Goal: Task Accomplishment & Management: Use online tool/utility

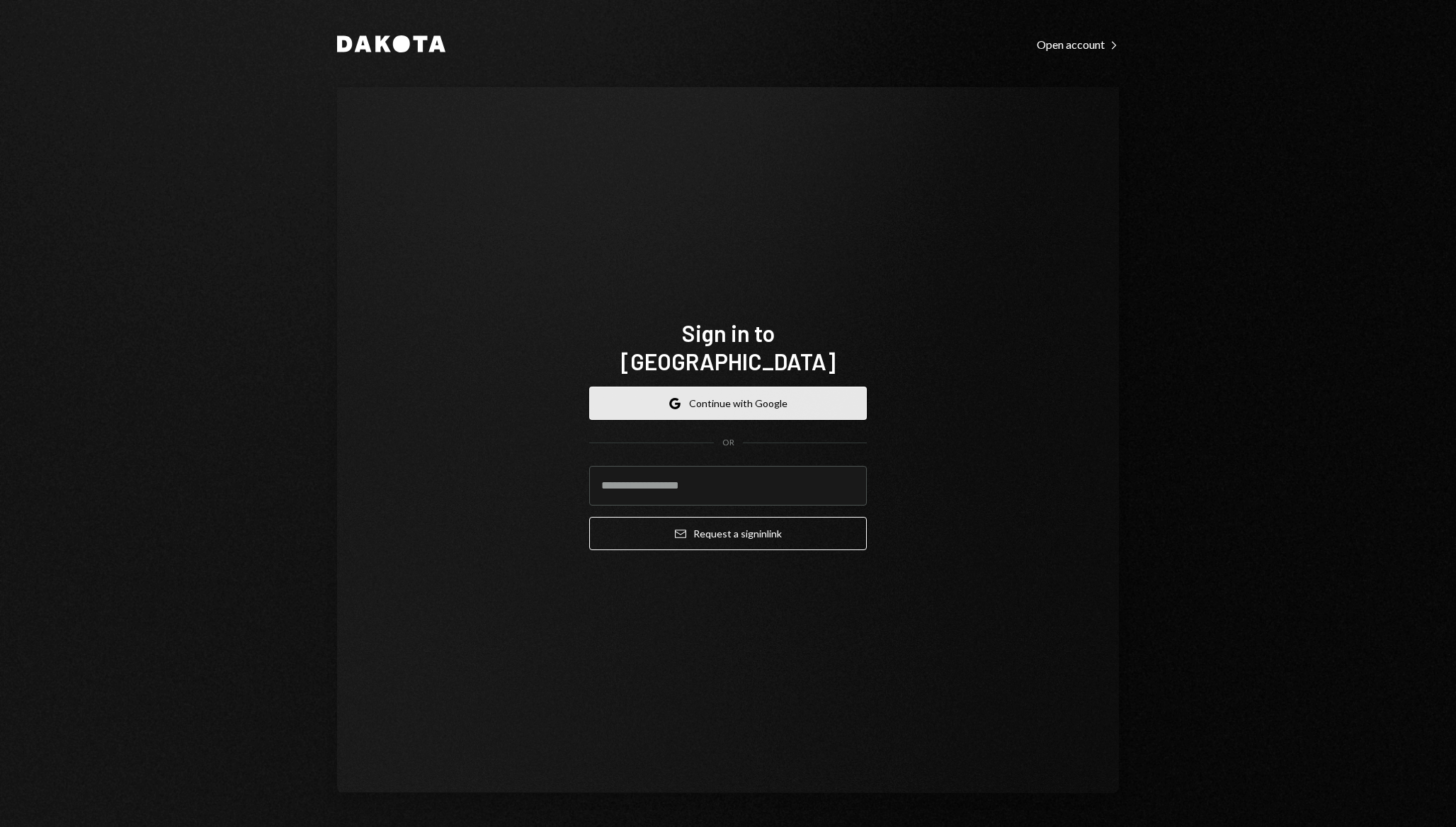
click at [643, 398] on button "Google Continue with Google" at bounding box center [728, 404] width 277 height 34
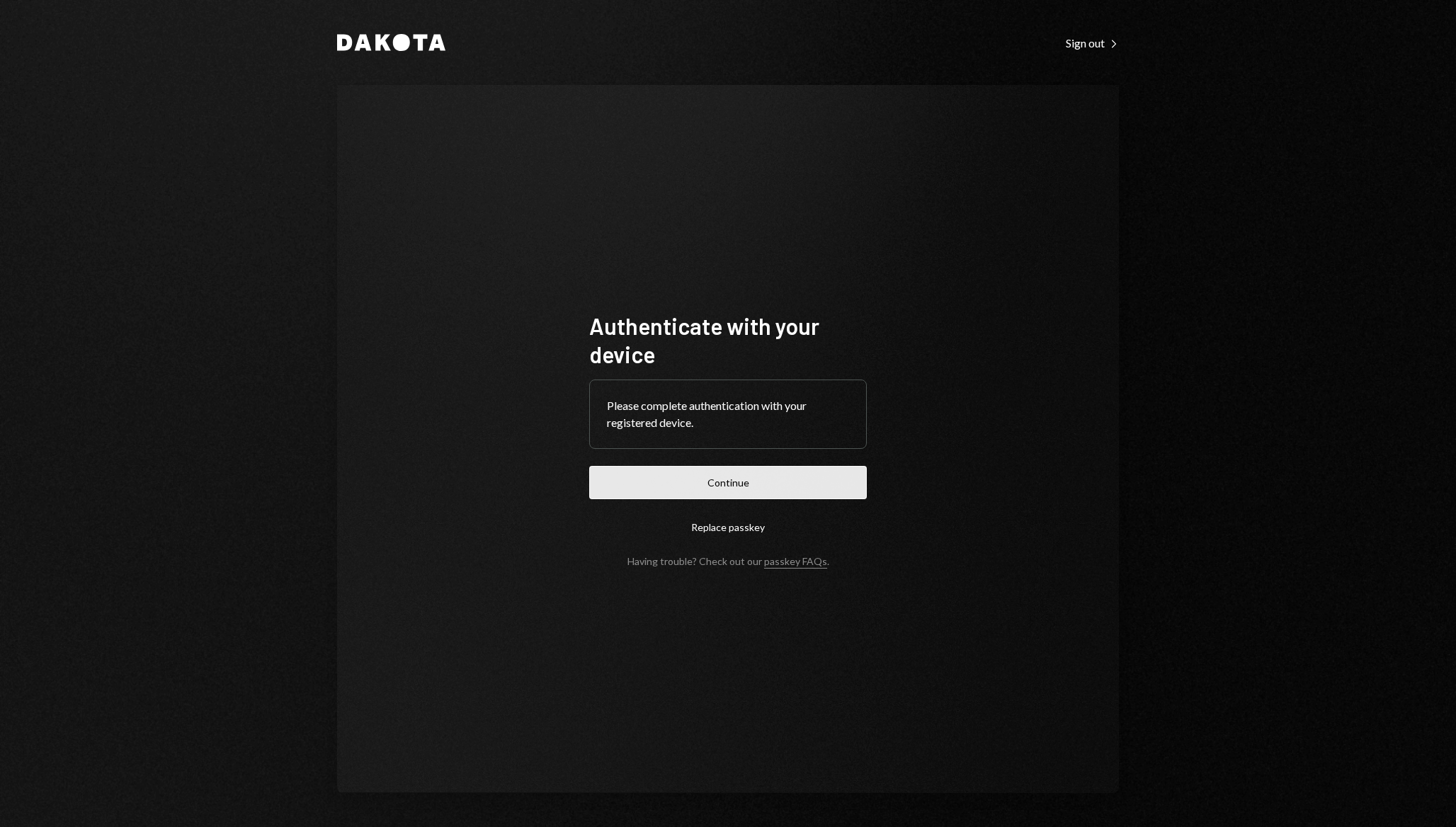
click at [721, 475] on button "Continue" at bounding box center [728, 483] width 277 height 34
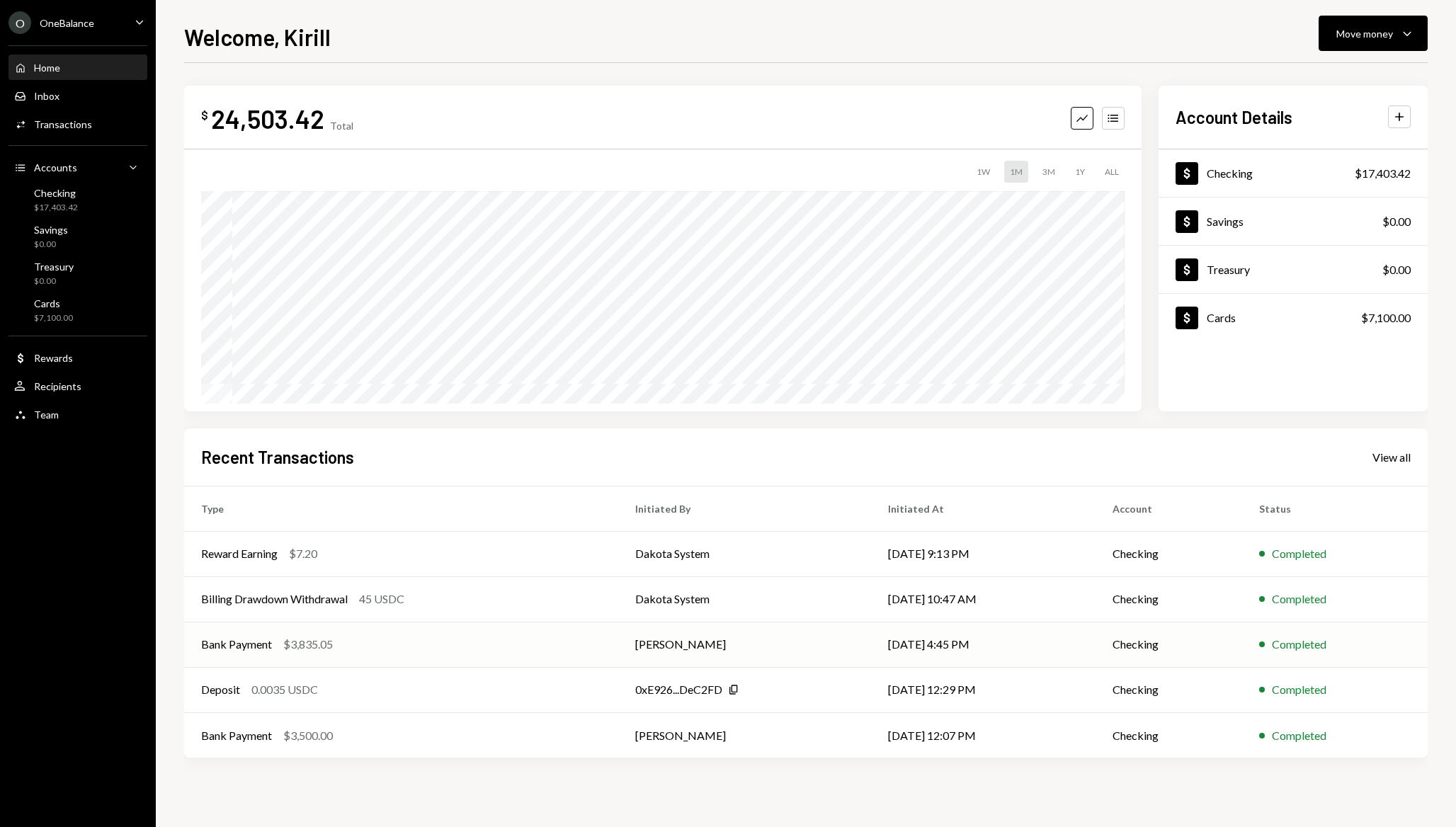
click at [891, 641] on td "09/26/25 4:45 PM" at bounding box center [983, 643] width 225 height 45
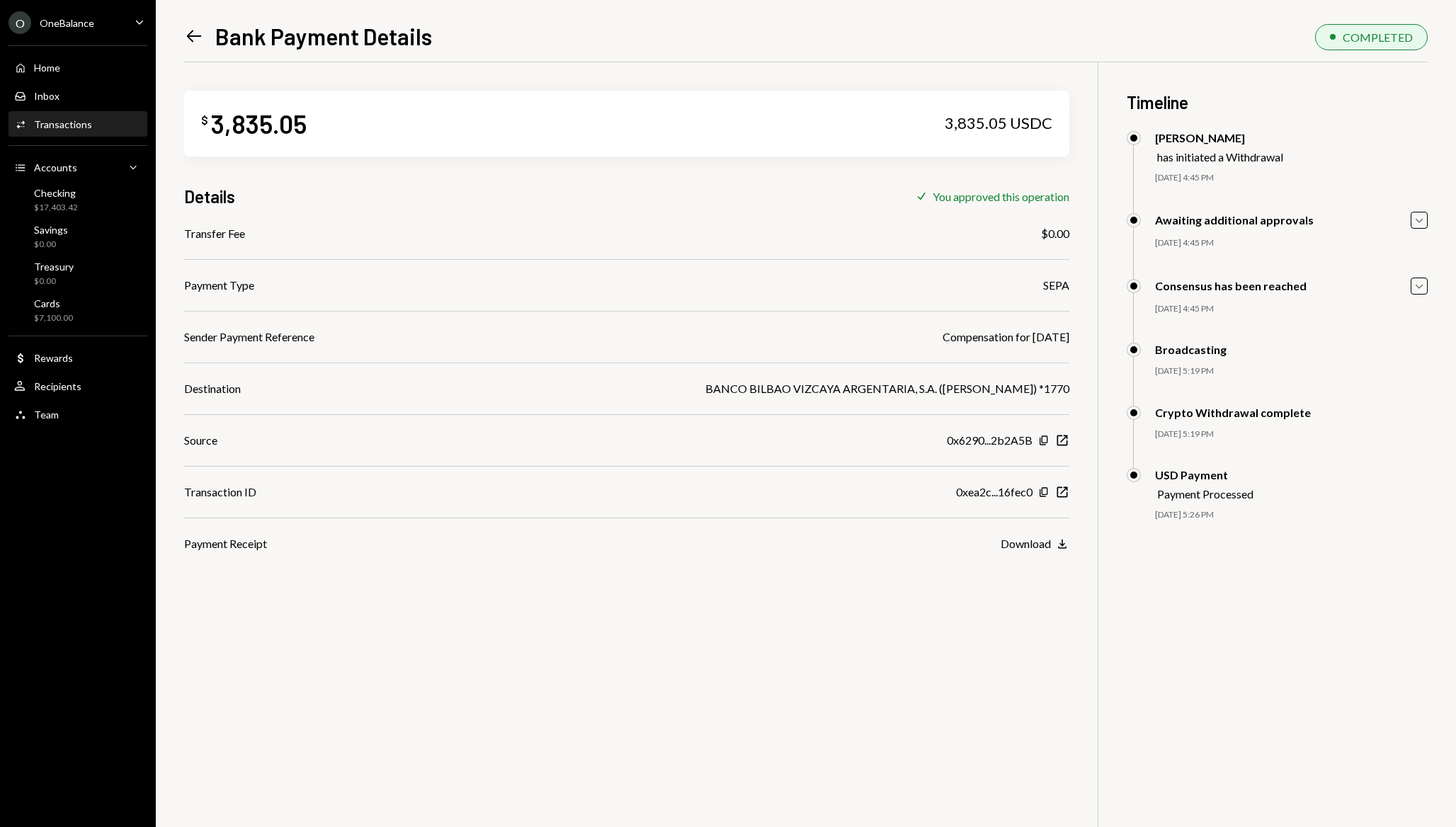
click at [78, 28] on div "O OneBalance" at bounding box center [51, 23] width 85 height 23
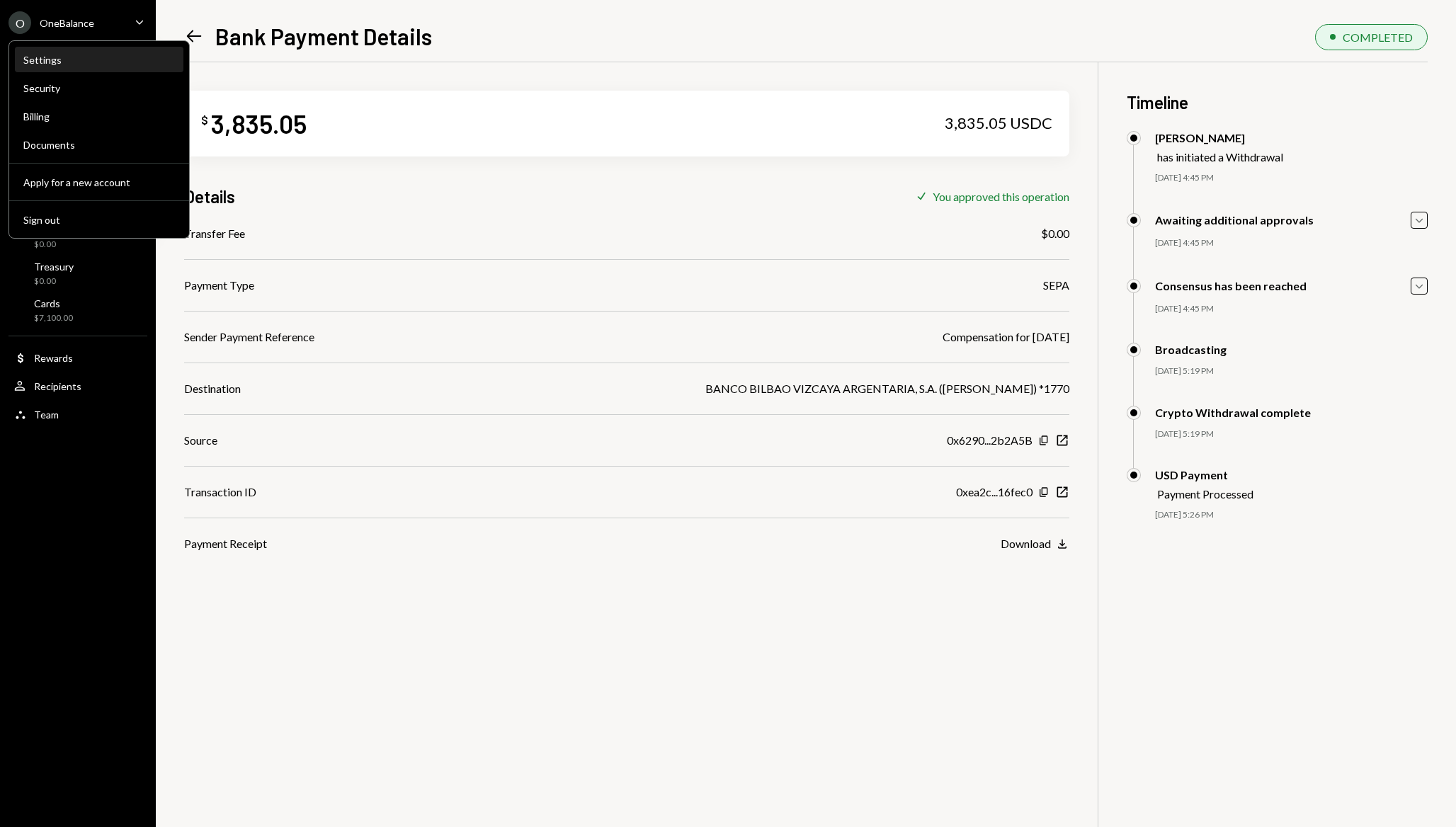
click at [56, 64] on div "Settings" at bounding box center [99, 60] width 152 height 12
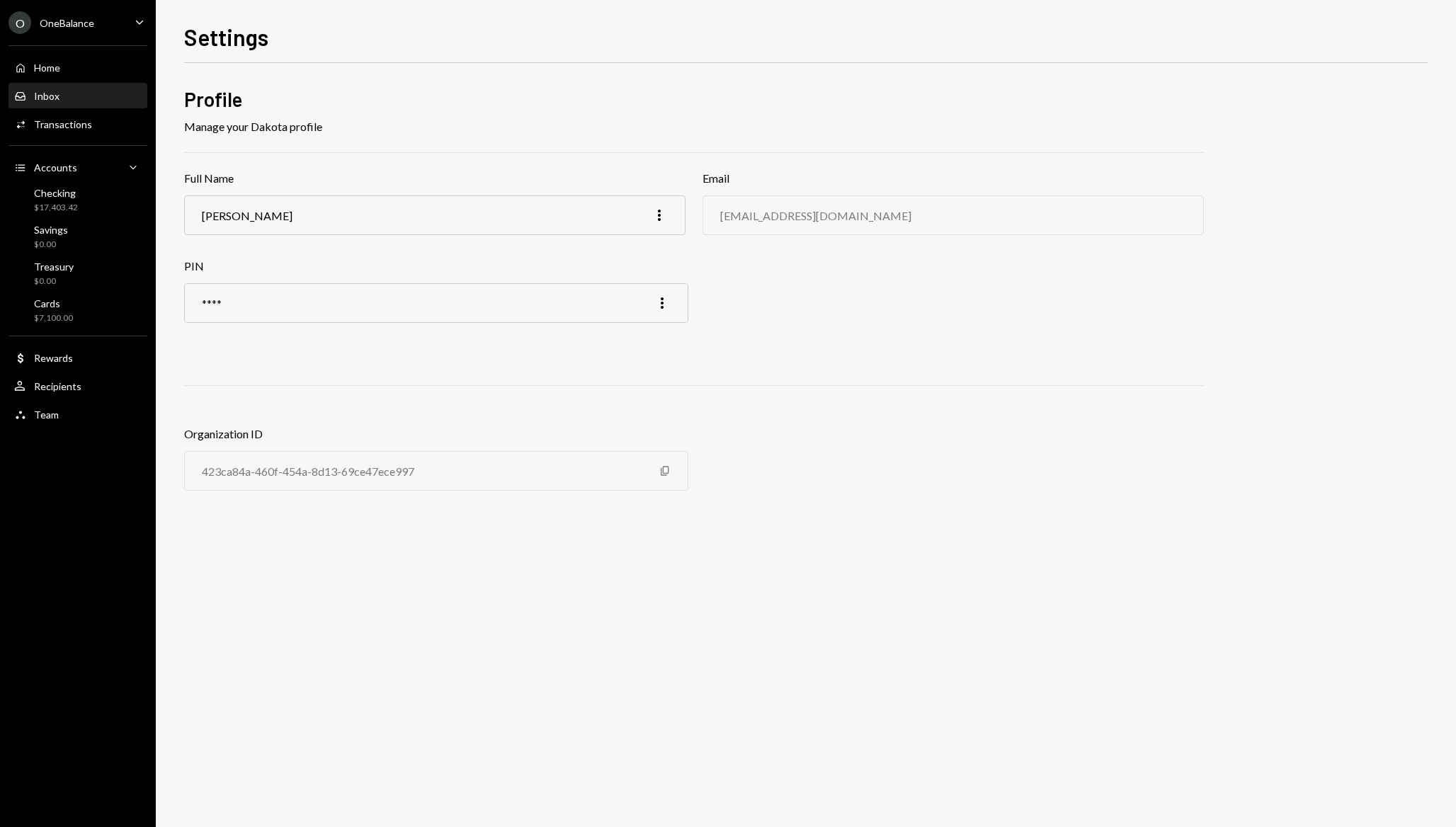
click at [51, 94] on div "Inbox" at bounding box center [46, 96] width 25 height 12
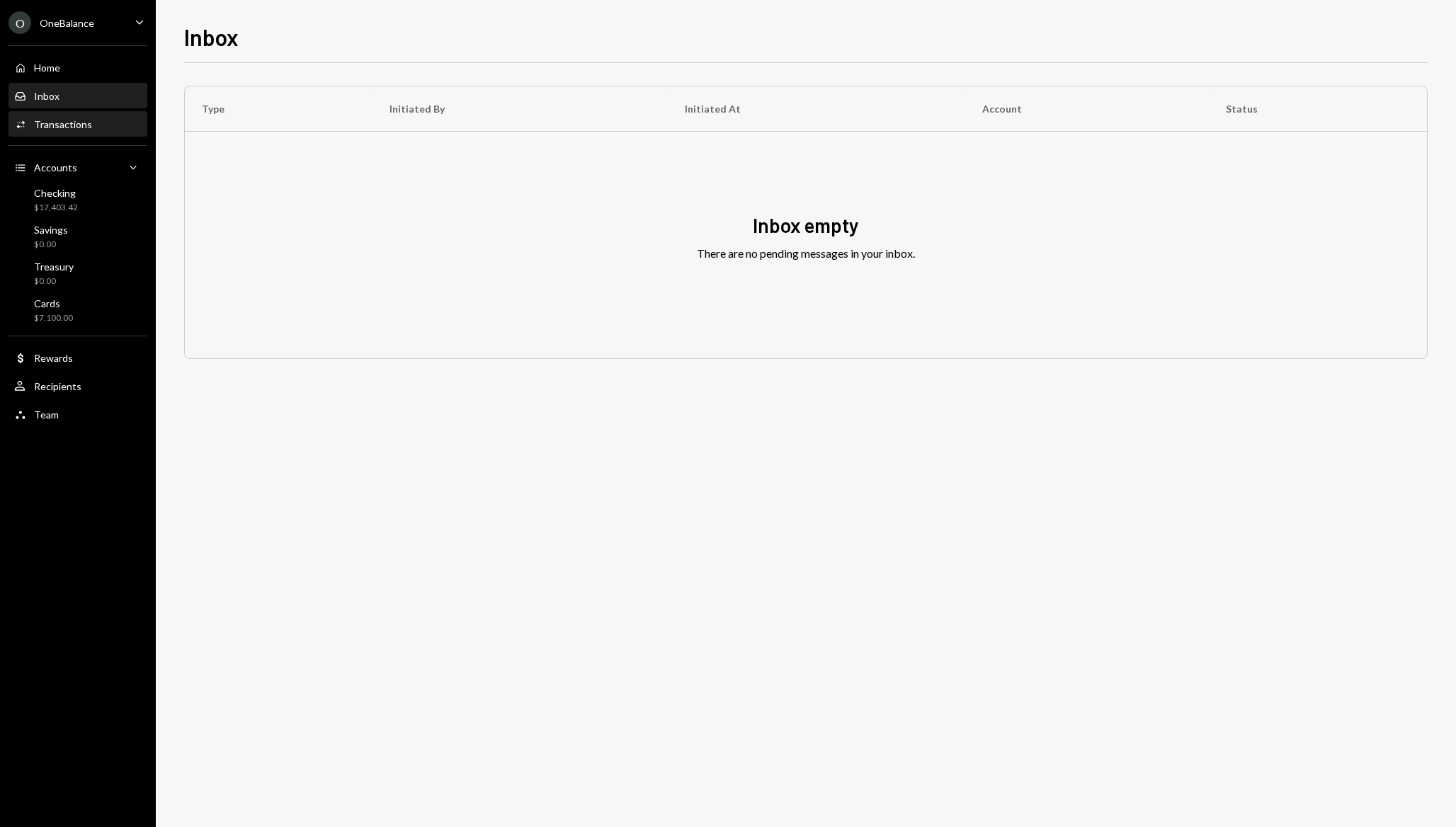
click at [60, 130] on div "Activities Transactions" at bounding box center [78, 125] width 127 height 24
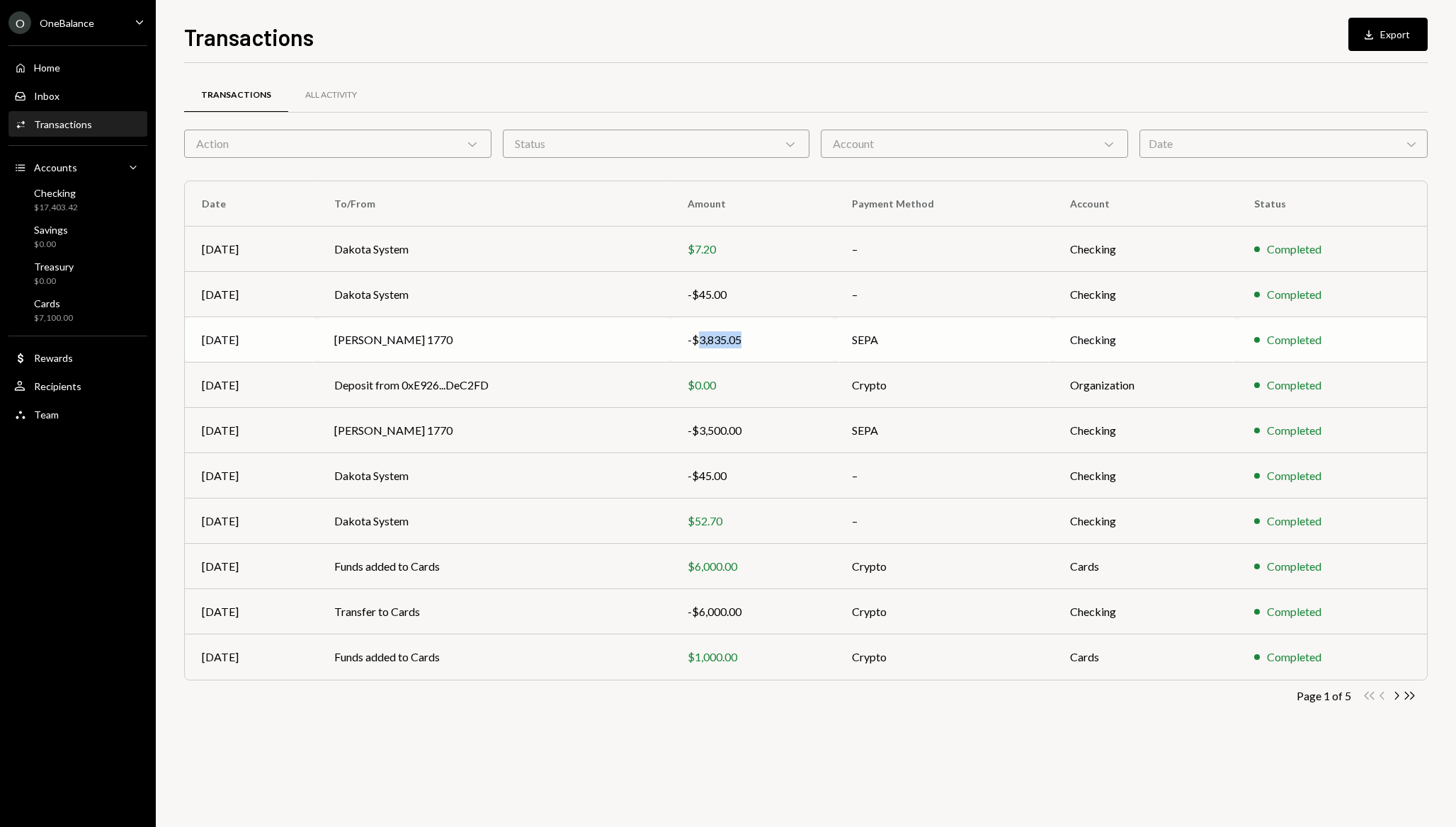
drag, startPoint x: 754, startPoint y: 337, endPoint x: 701, endPoint y: 337, distance: 53.0
click at [701, 337] on div "-$3,835.05" at bounding box center [753, 340] width 130 height 17
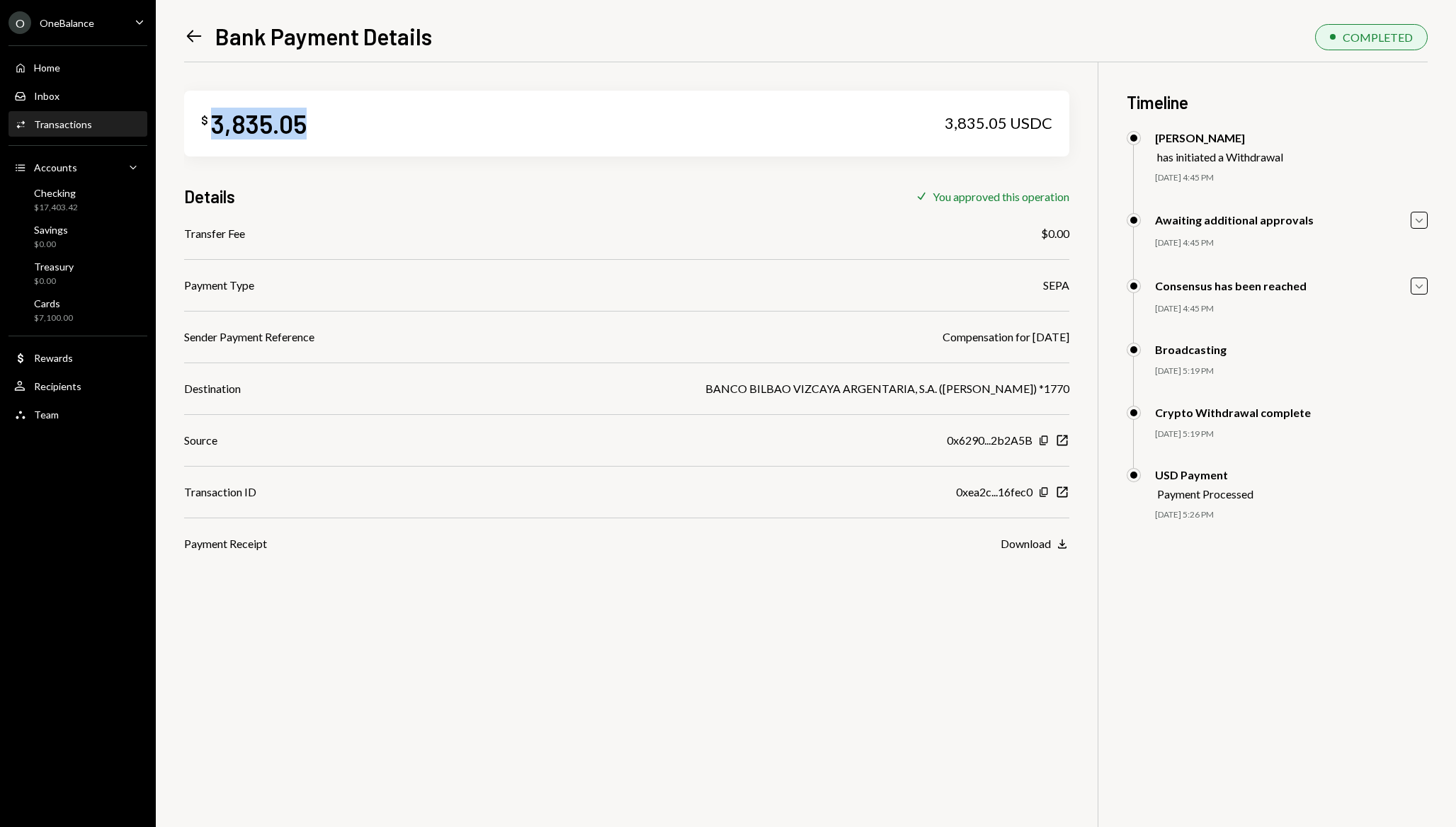
drag, startPoint x: 314, startPoint y: 131, endPoint x: 206, endPoint y: 131, distance: 108.0
click at [206, 131] on div "$ 3,835.05 3,835.05 USDC" at bounding box center [627, 123] width 885 height 65
copy div "3,835.05"
click at [68, 208] on div "$17,403.42" at bounding box center [56, 208] width 44 height 12
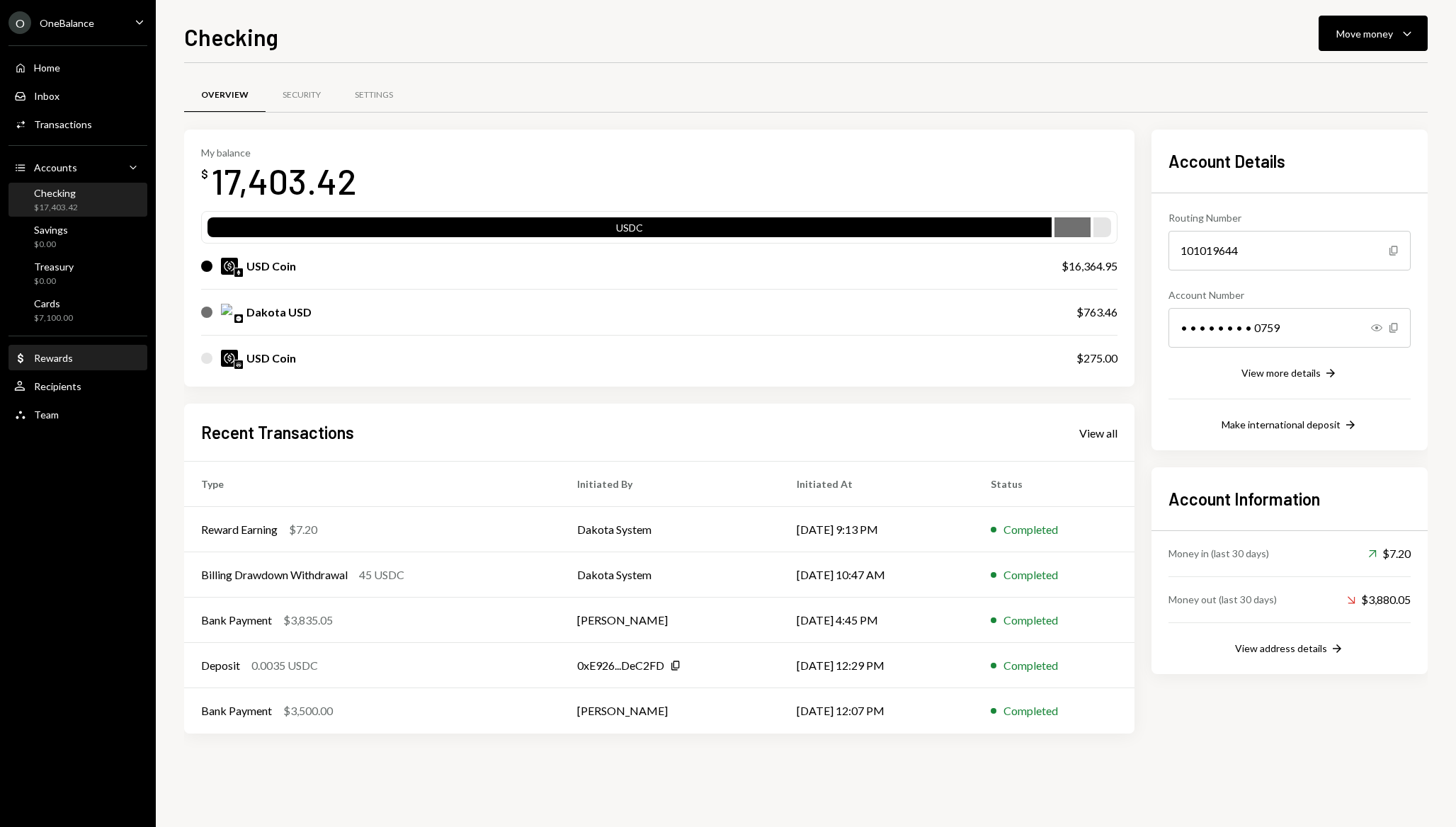
click at [68, 362] on div "Rewards" at bounding box center [53, 358] width 39 height 12
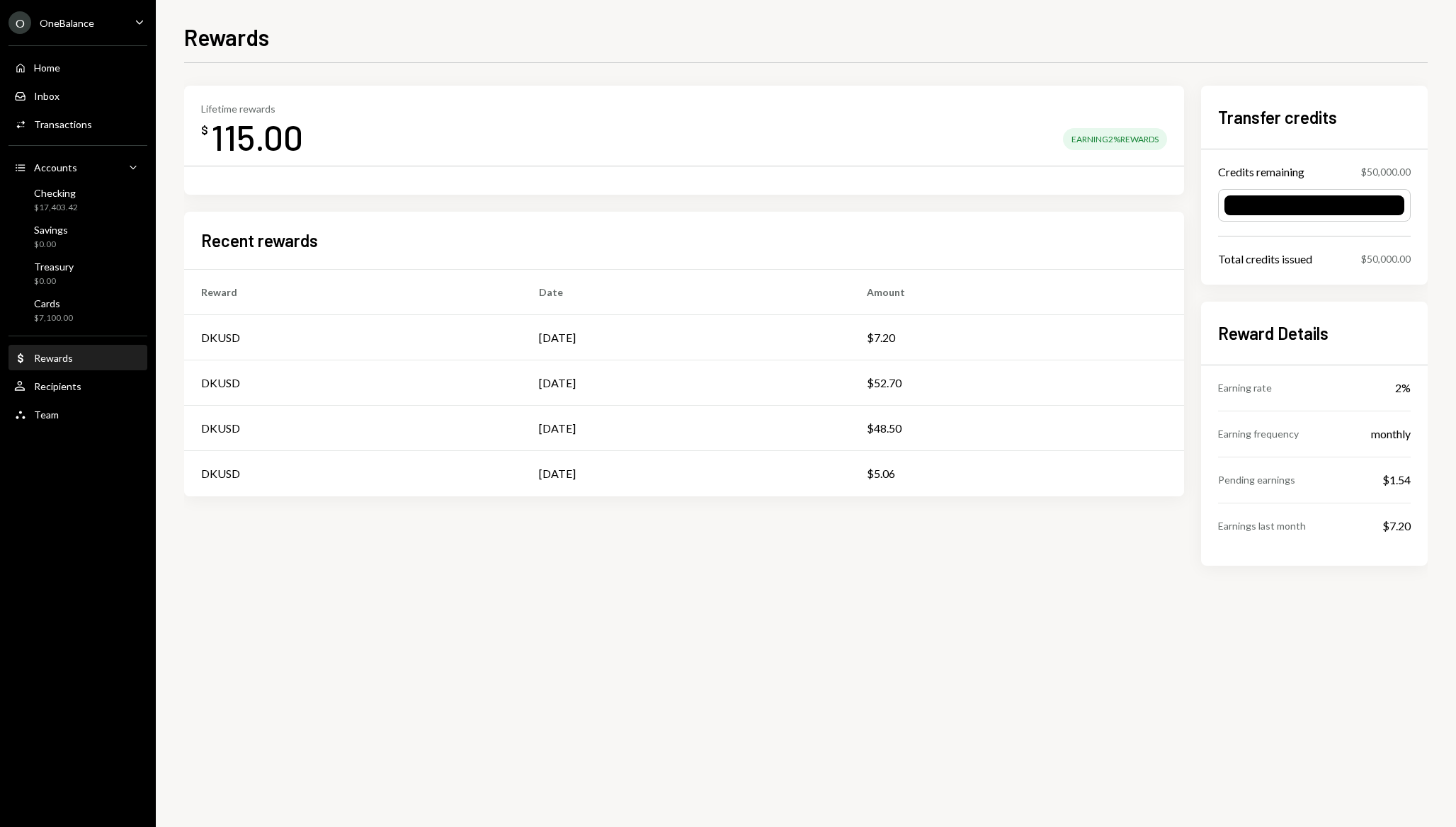
click at [293, 247] on h2 "Recent rewards" at bounding box center [259, 240] width 117 height 24
click at [1394, 435] on div "monthly" at bounding box center [1391, 434] width 40 height 17
click at [1315, 337] on h2 "Reward Details" at bounding box center [1314, 333] width 193 height 24
click at [91, 393] on div "User Recipients" at bounding box center [78, 387] width 127 height 24
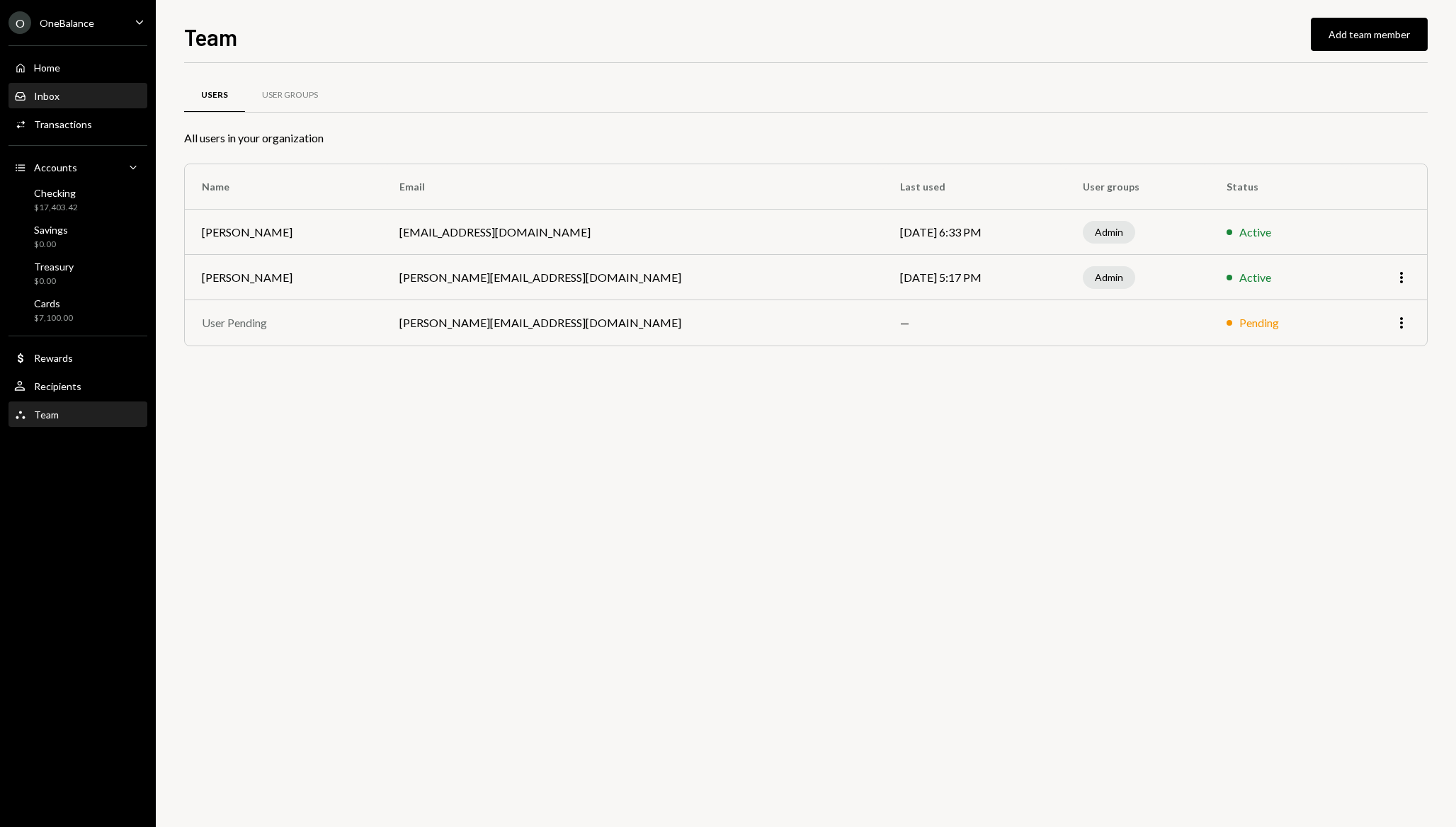
click at [78, 93] on div "Inbox Inbox" at bounding box center [78, 96] width 127 height 13
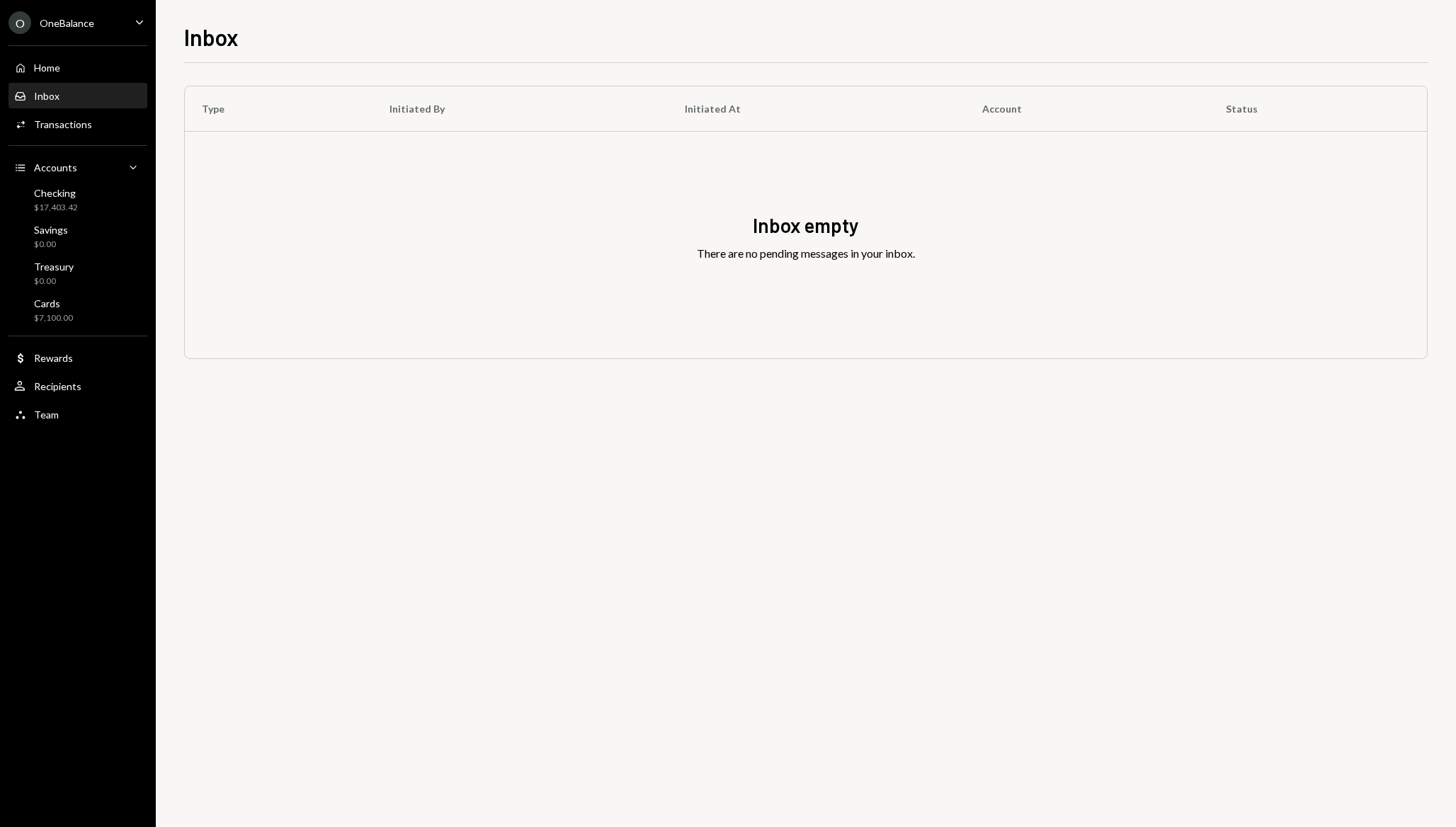
click at [75, 81] on div "Home Home Inbox Inbox Activities Transactions Accounts Accounts Caret Down Chec…" at bounding box center [78, 233] width 156 height 393
click at [75, 75] on div "Home Home" at bounding box center [78, 68] width 127 height 24
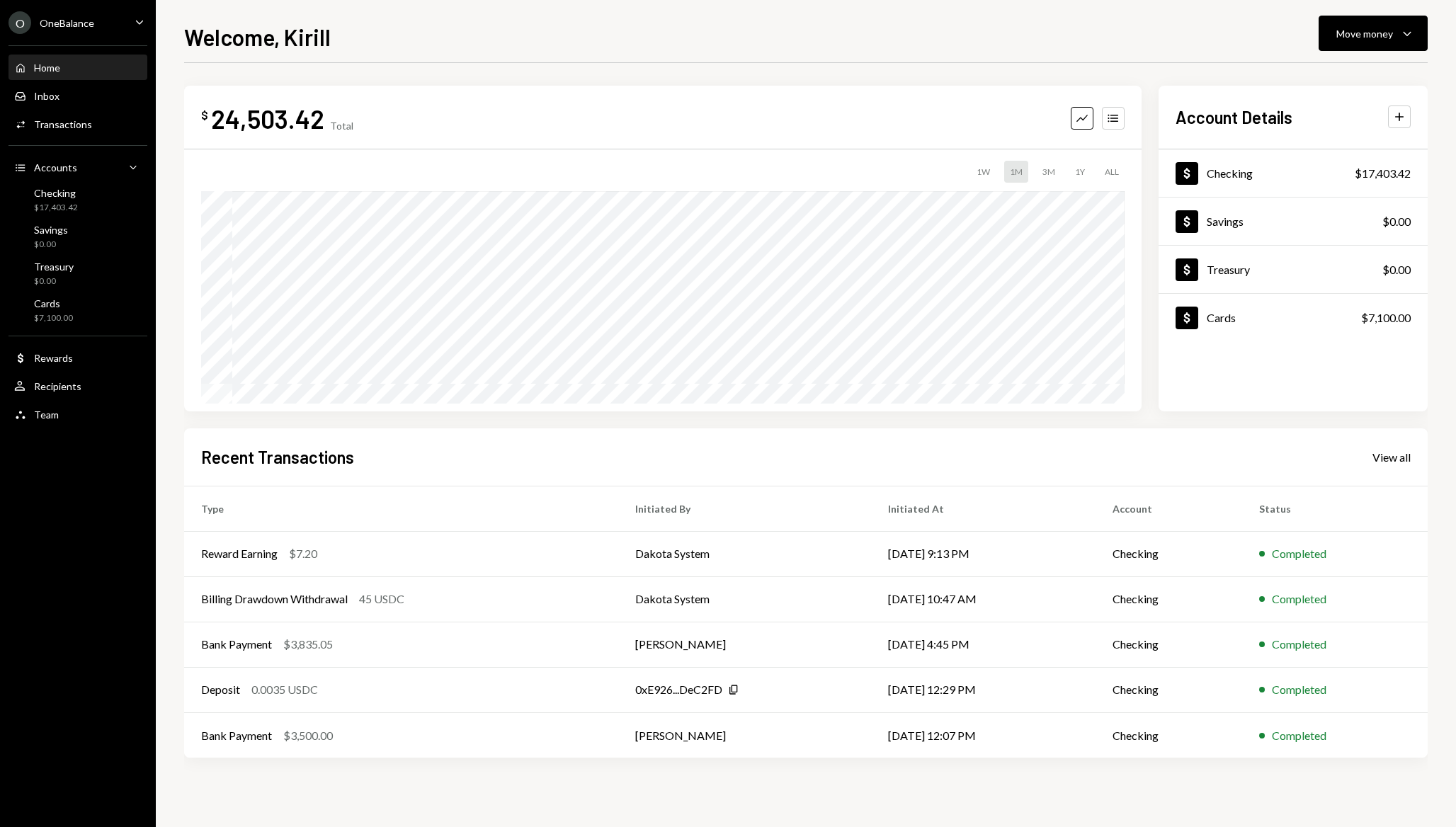
click at [64, 21] on div "OneBalance" at bounding box center [67, 23] width 55 height 12
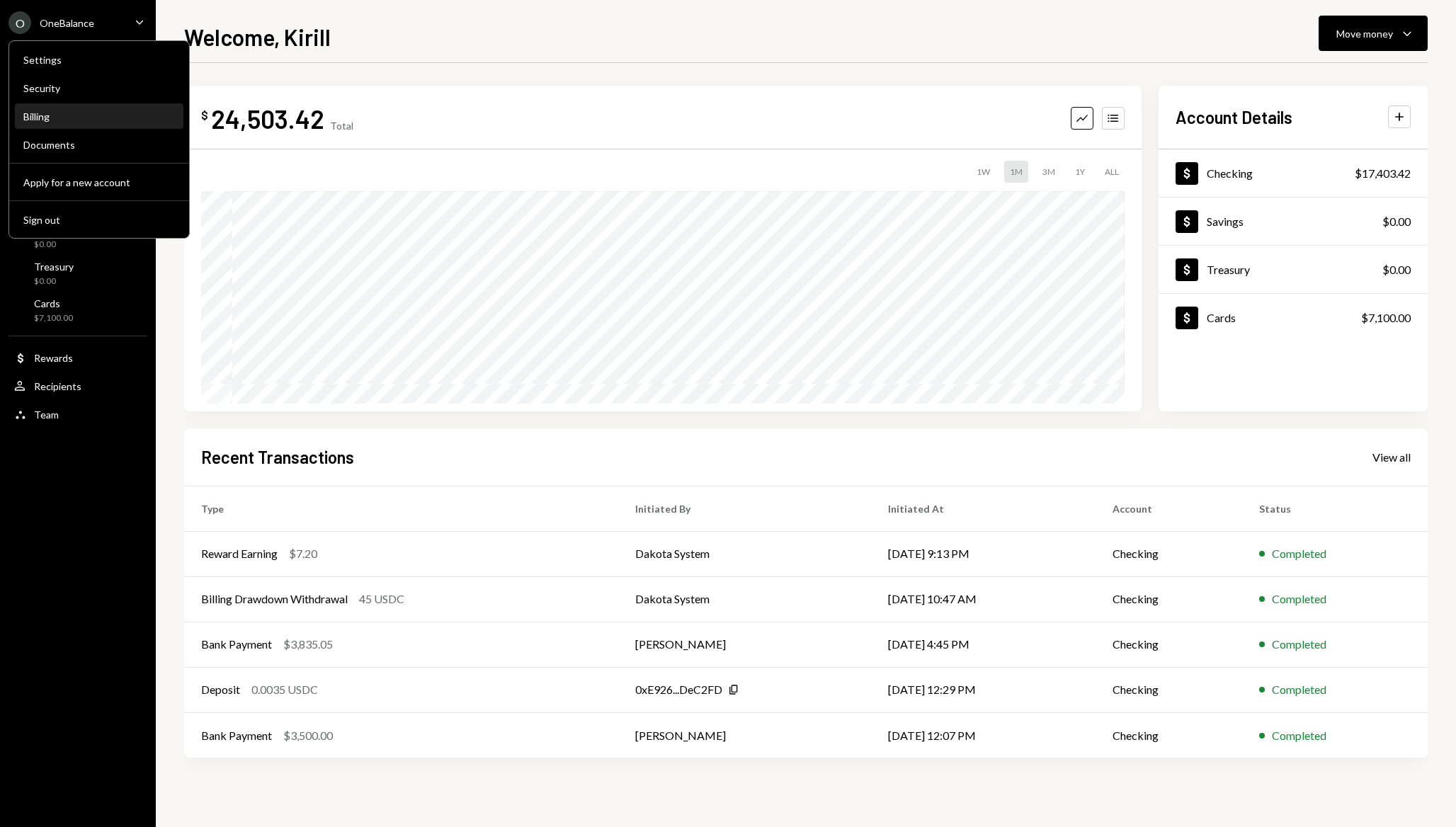
click at [67, 127] on div "Billing" at bounding box center [99, 117] width 152 height 24
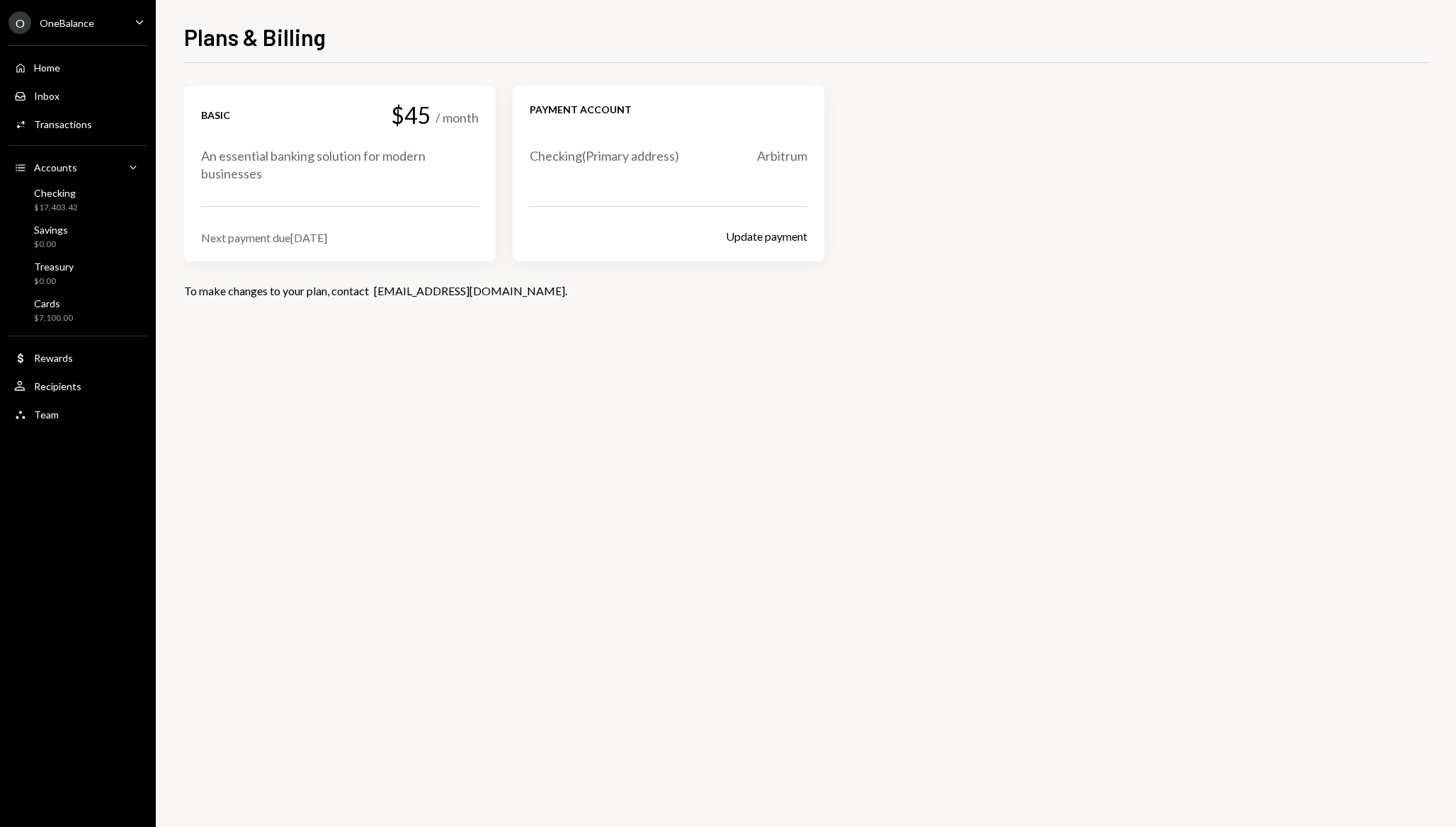
click at [318, 168] on div "An essential banking solution for modern businesses" at bounding box center [340, 164] width 277 height 35
click at [54, 59] on div "Home Home" at bounding box center [78, 68] width 127 height 24
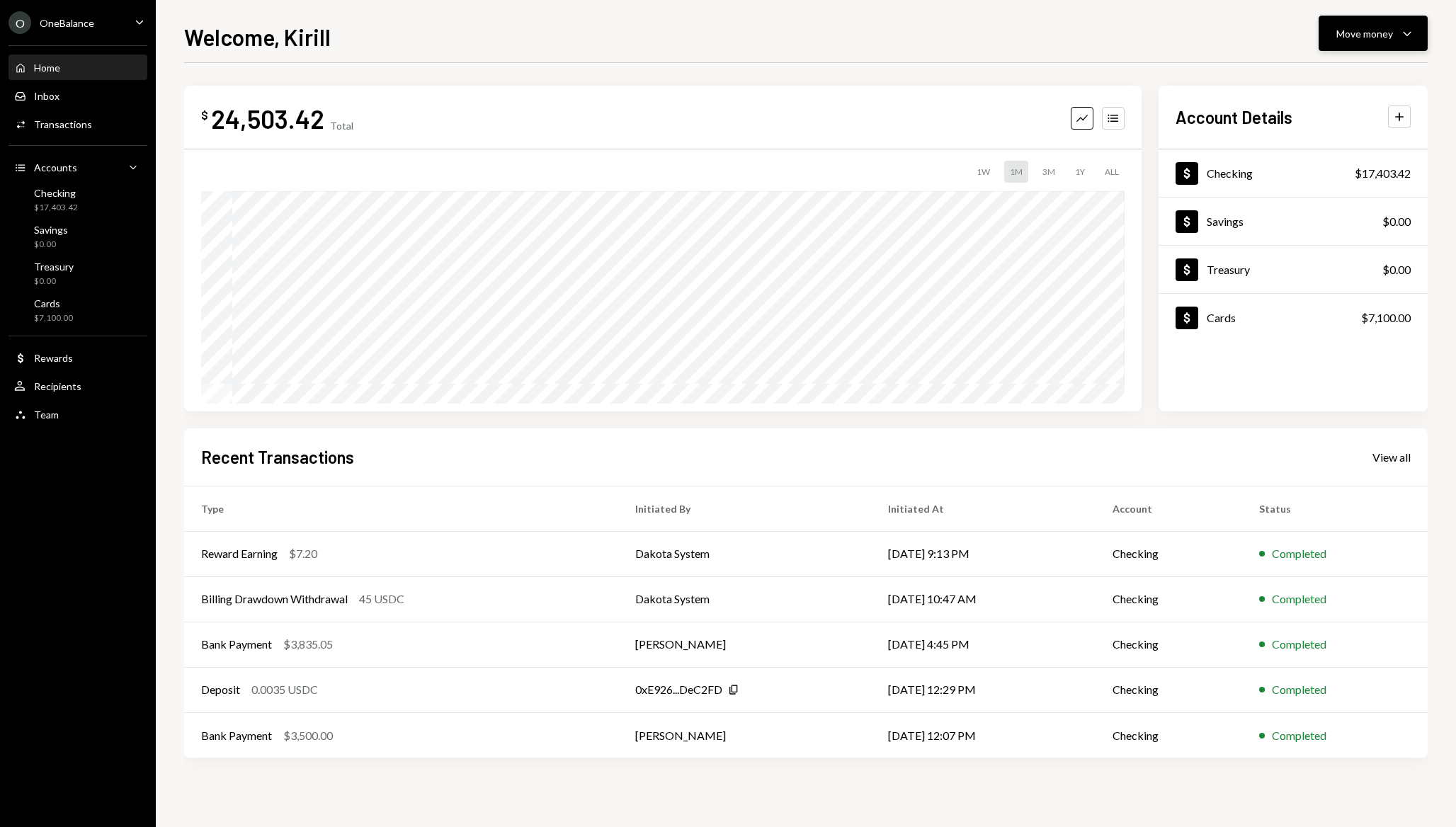
click at [1383, 35] on div "Move money" at bounding box center [1365, 34] width 56 height 15
click at [1332, 151] on div "Deposit Deposit" at bounding box center [1352, 140] width 142 height 32
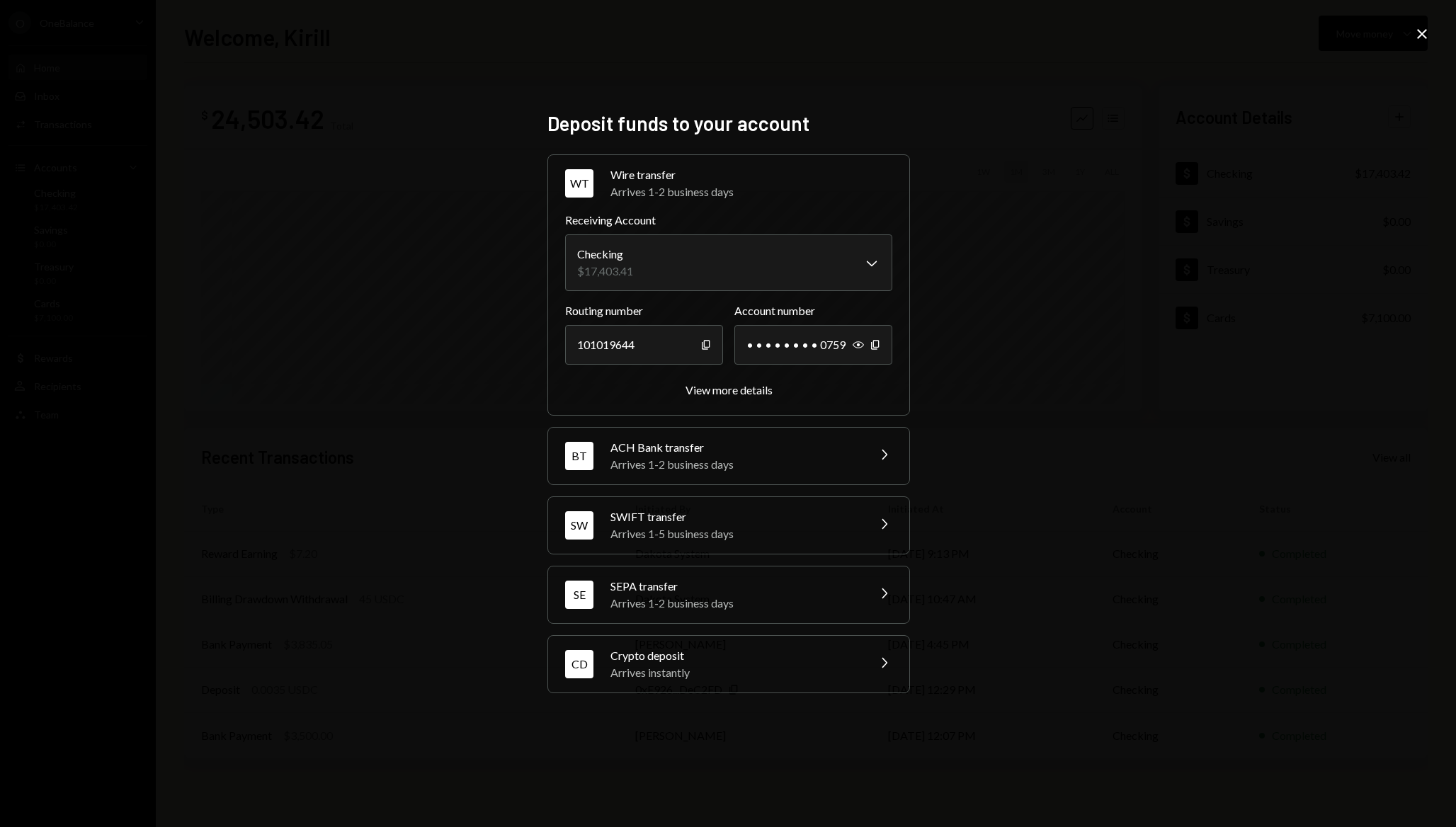
click at [668, 648] on div "Crypto deposit" at bounding box center [734, 656] width 248 height 17
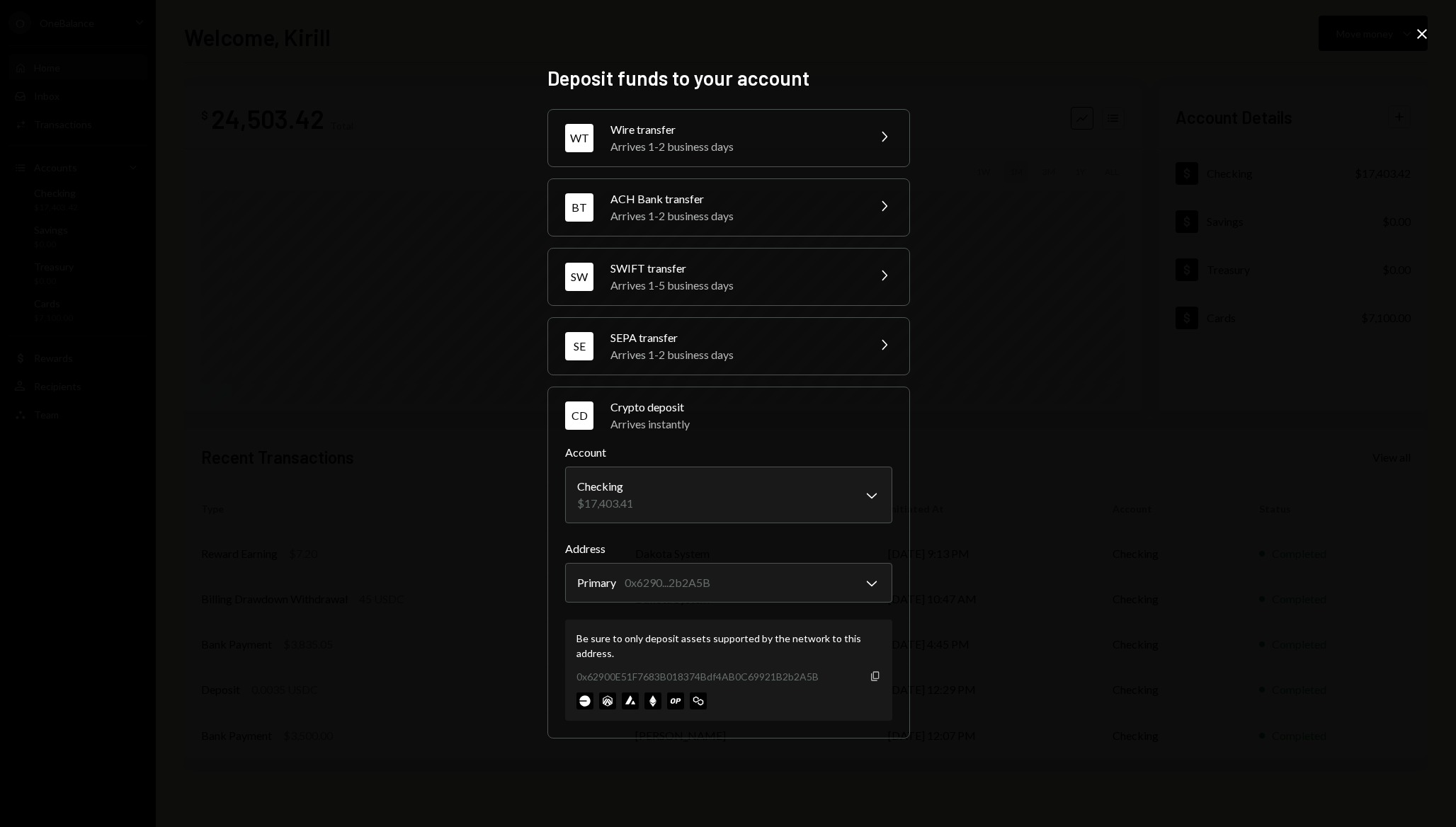
click at [872, 672] on icon "button" at bounding box center [875, 676] width 8 height 9
click at [1123, 344] on div "**********" at bounding box center [728, 414] width 1456 height 827
click at [704, 703] on img at bounding box center [698, 701] width 17 height 17
click at [839, 583] on body "O OneBalance Caret Down Home Home Inbox Inbox Activities Transactions Accounts …" at bounding box center [728, 414] width 1456 height 827
click at [972, 555] on div "**********" at bounding box center [728, 414] width 1456 height 827
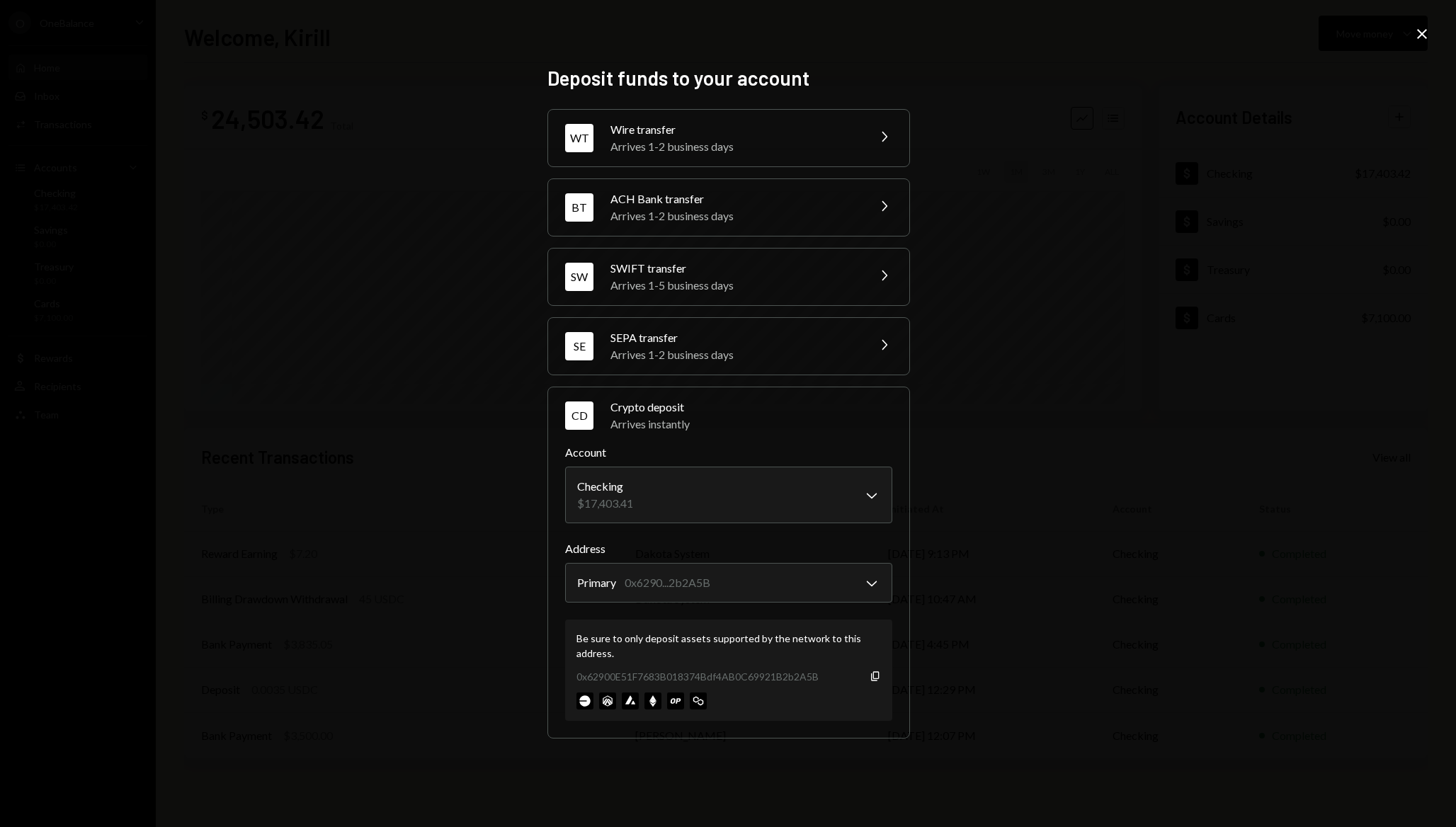
click at [1425, 34] on icon "Close" at bounding box center [1422, 34] width 17 height 17
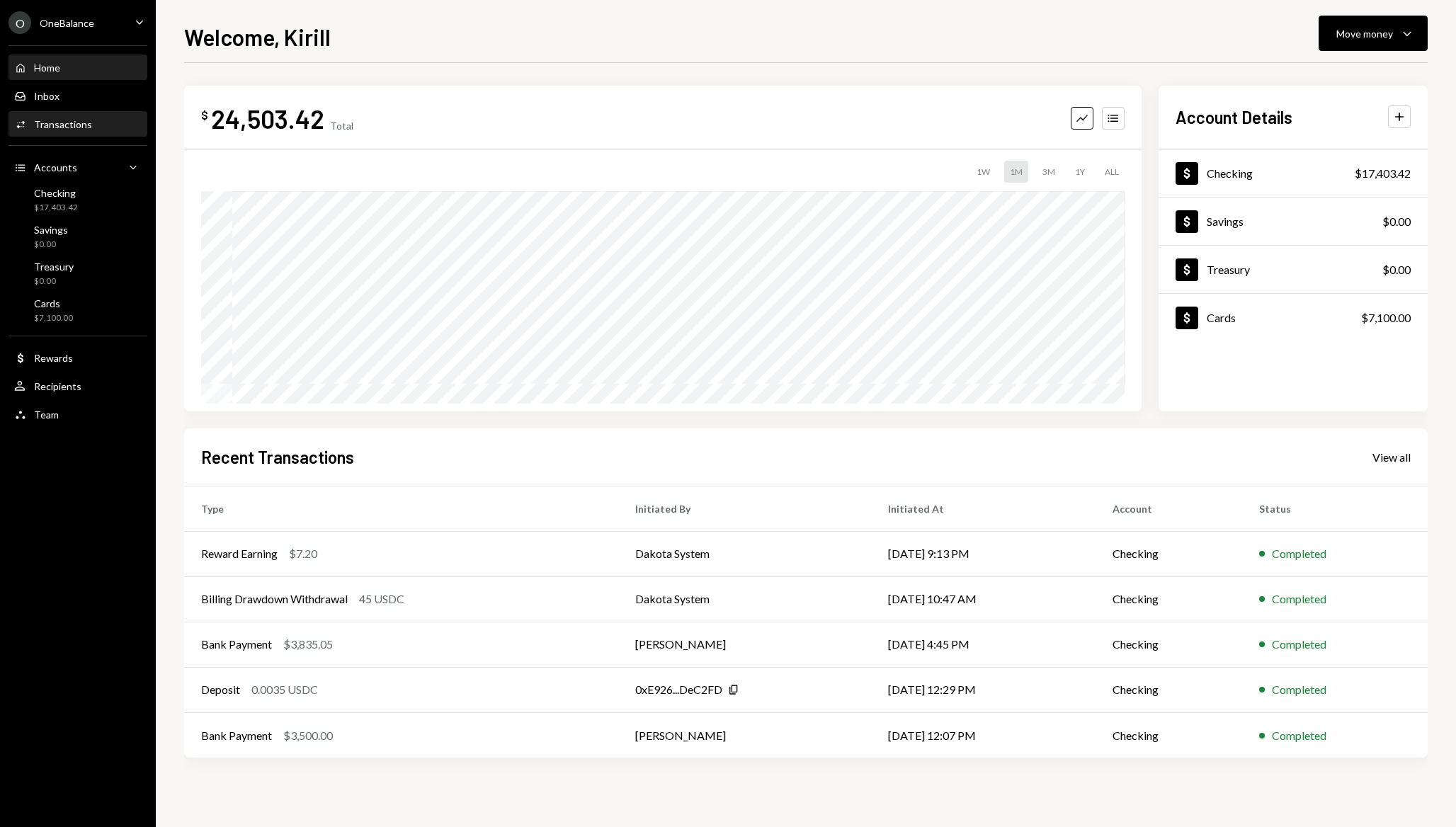
click at [70, 129] on div "Activities Transactions" at bounding box center [53, 124] width 78 height 13
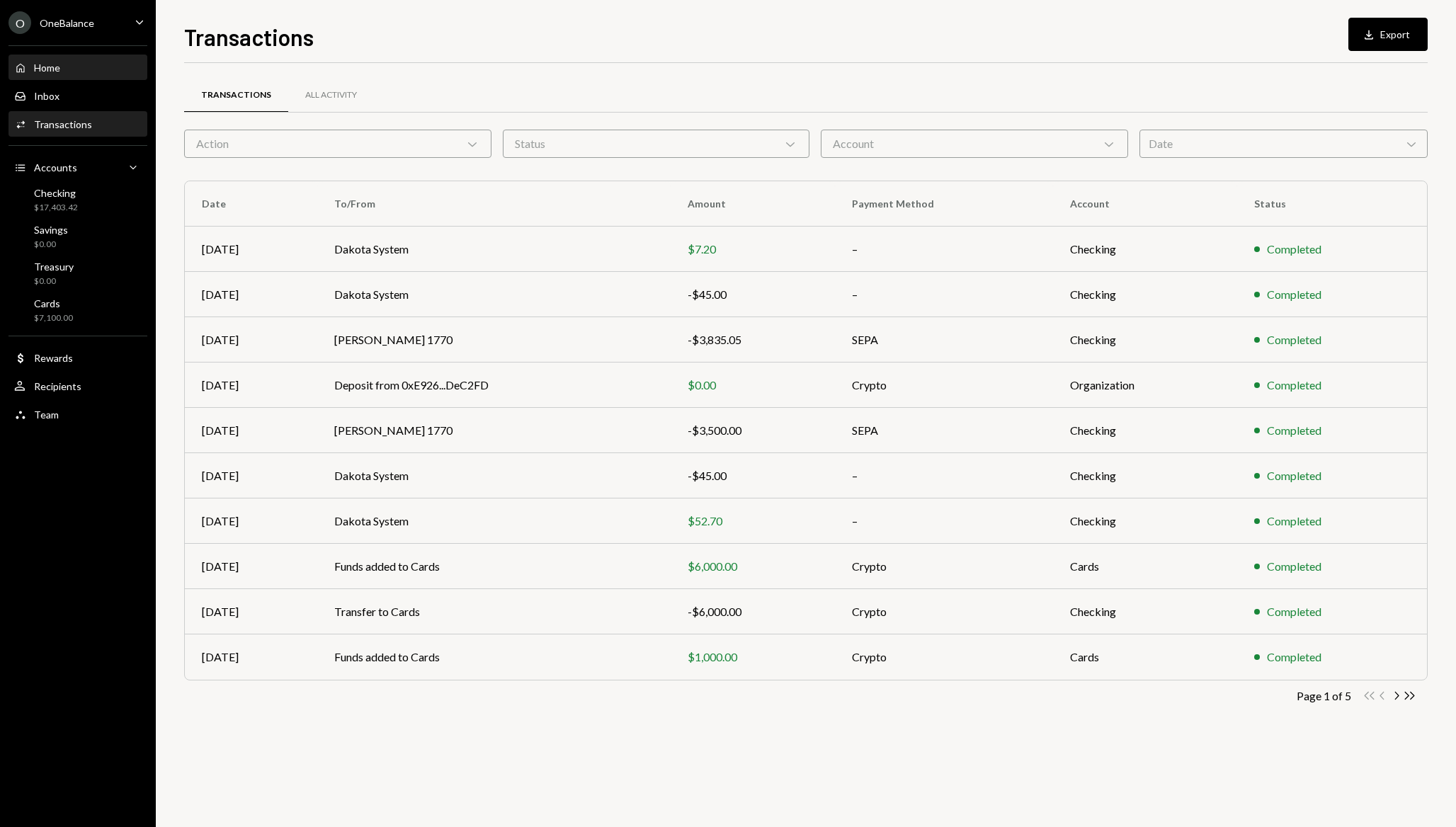
click at [88, 64] on div "Home Home" at bounding box center [78, 68] width 127 height 13
